Goal: Task Accomplishment & Management: Use online tool/utility

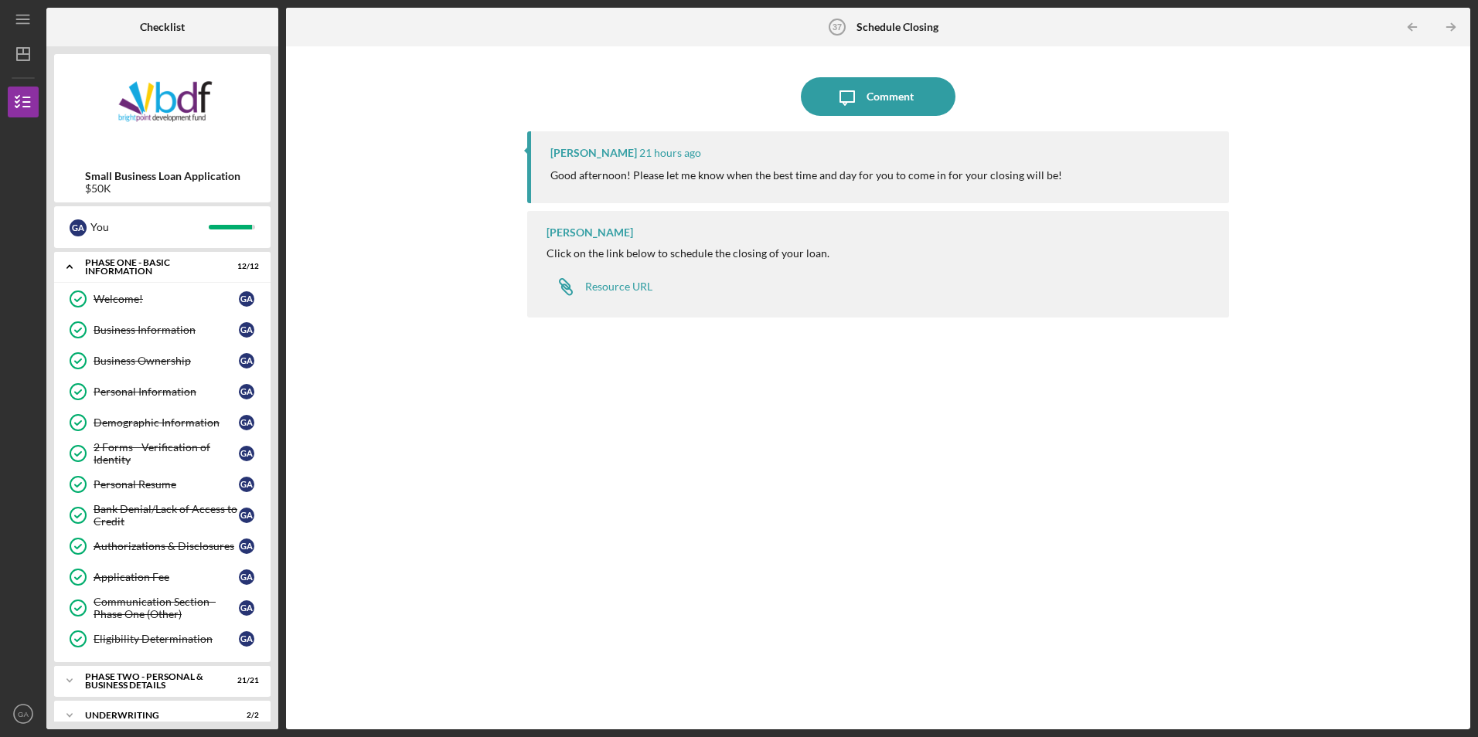
scroll to position [343, 0]
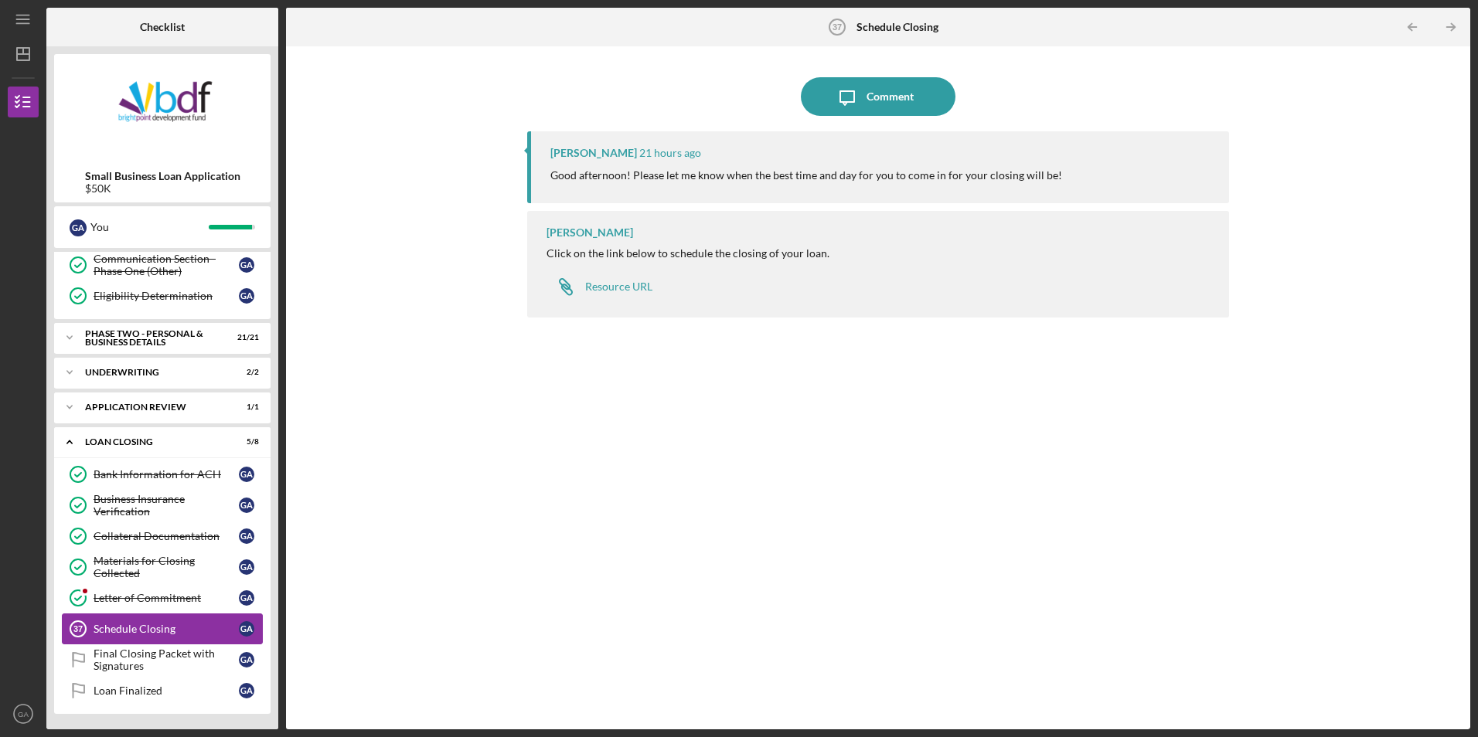
click at [111, 628] on div "Schedule Closing" at bounding box center [166, 629] width 145 height 12
click at [134, 629] on div "Schedule Closing" at bounding box center [166, 629] width 145 height 12
